Goal: Register for event/course

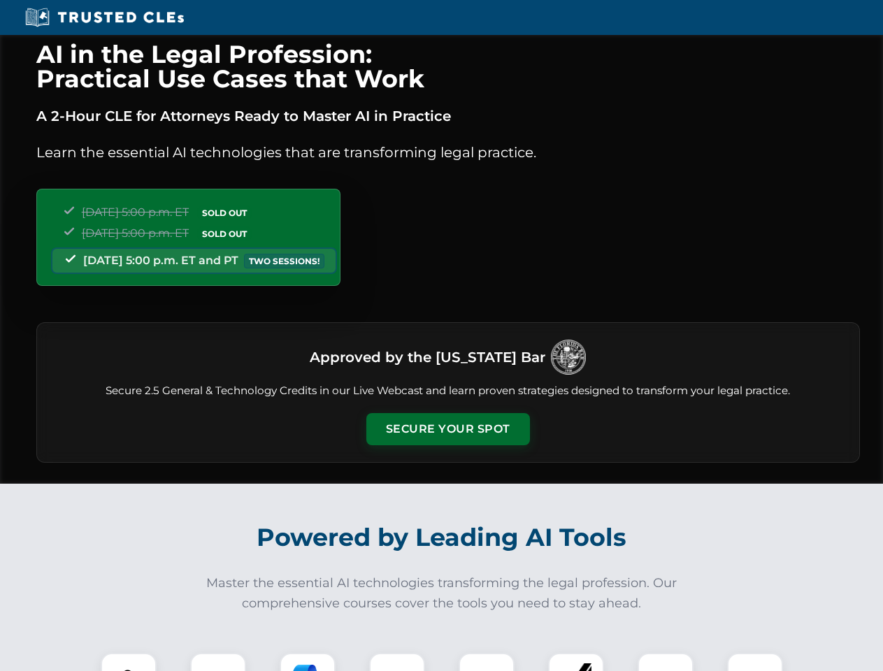
click at [448, 429] on button "Secure Your Spot" at bounding box center [448, 429] width 164 height 32
click at [129, 662] on img at bounding box center [128, 681] width 41 height 41
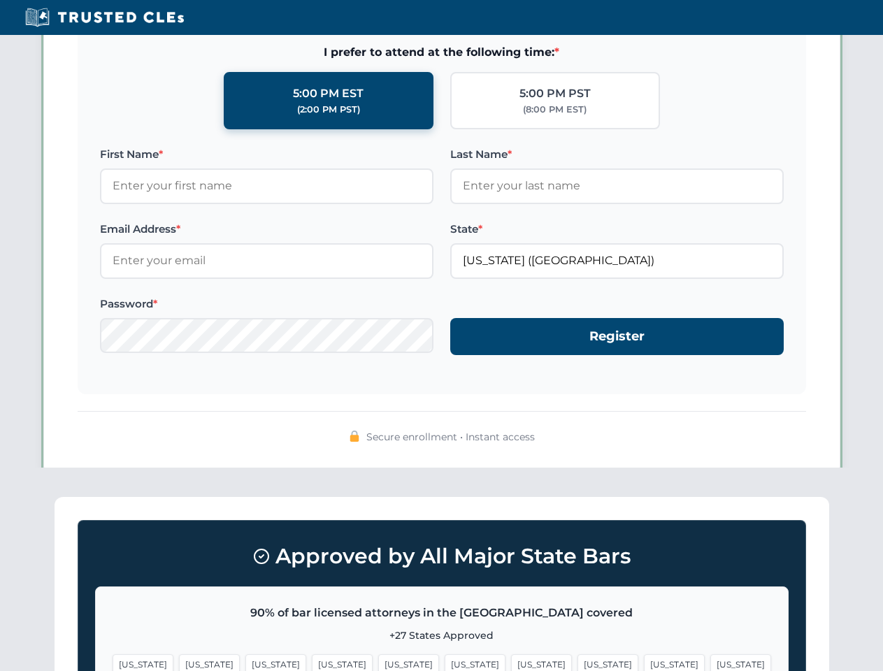
click at [511, 662] on span "[US_STATE]" at bounding box center [541, 665] width 61 height 20
click at [644, 662] on span "[US_STATE]" at bounding box center [674, 665] width 61 height 20
